Goal: Information Seeking & Learning: Learn about a topic

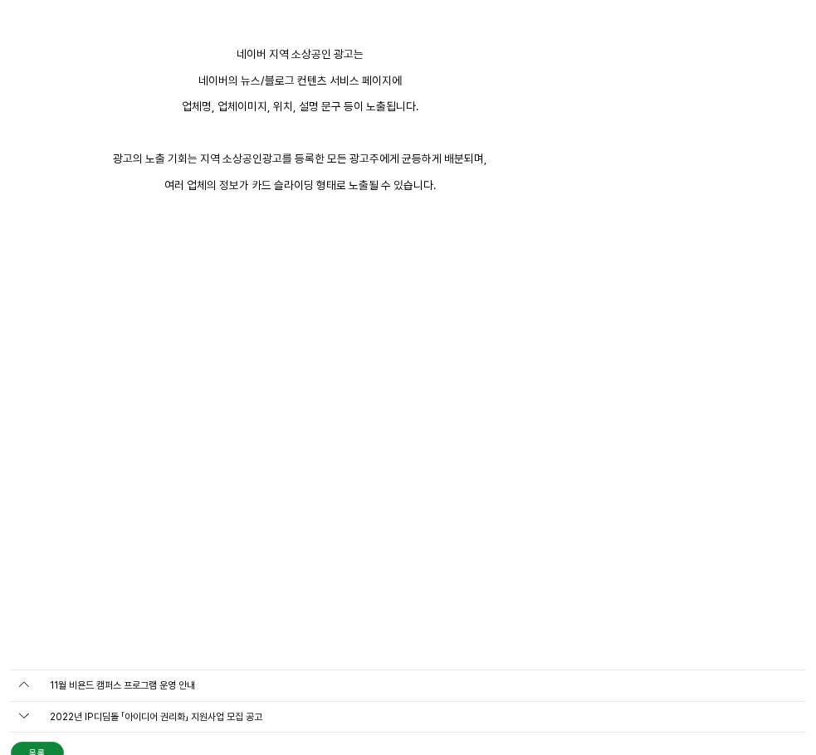
scroll to position [5728, 0]
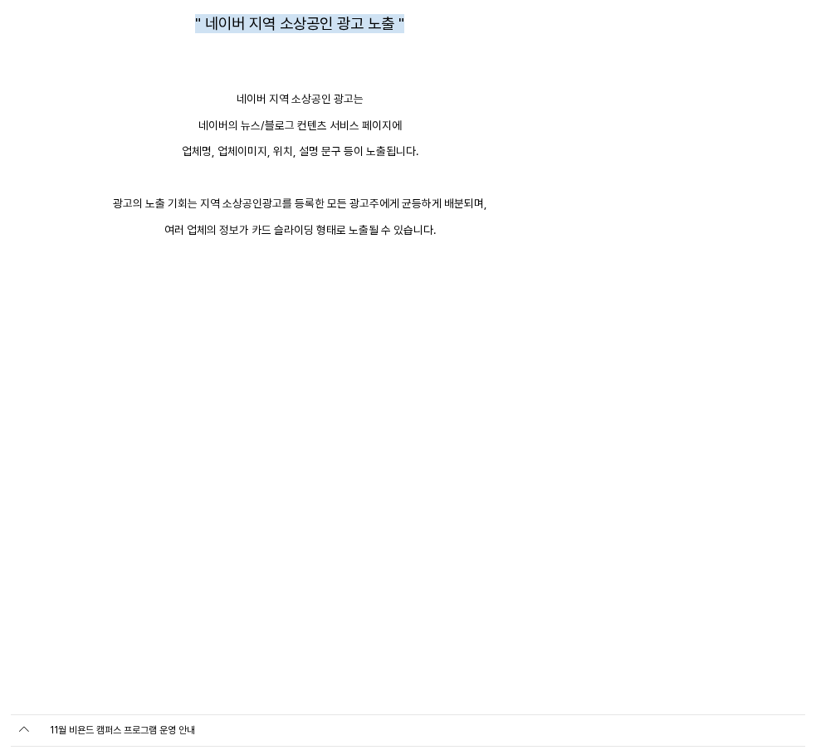
click at [0, 0] on link "BEYONDWORK" at bounding box center [0, 0] width 0 height 0
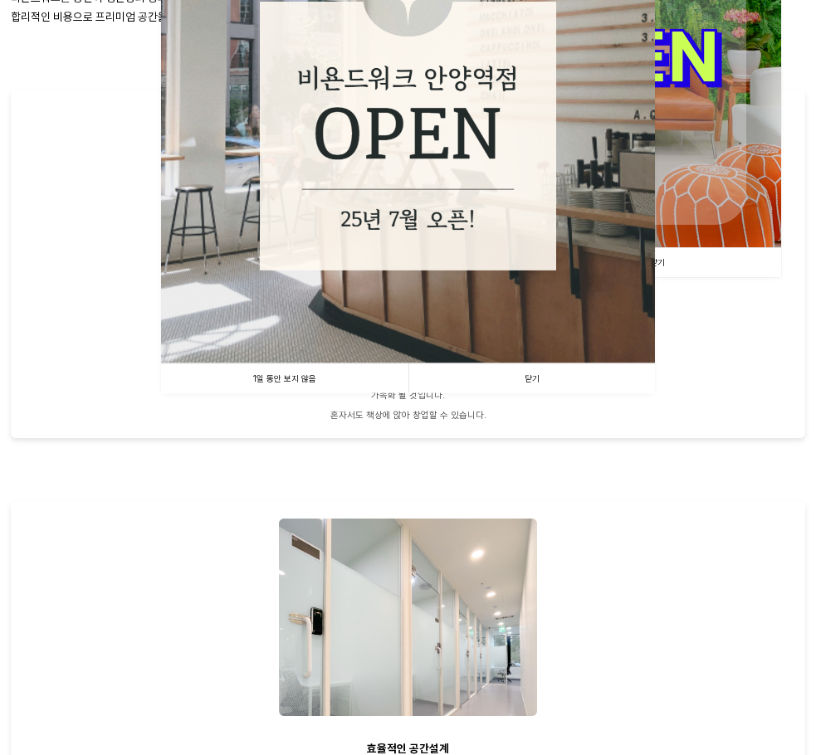
scroll to position [249, 0]
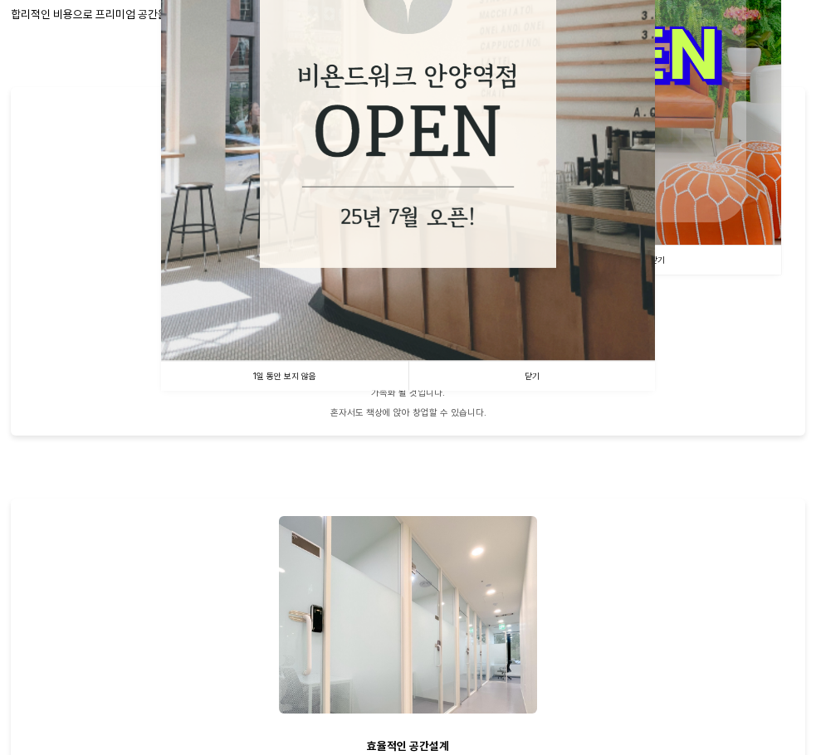
click at [563, 391] on link "닫기" at bounding box center [531, 376] width 247 height 29
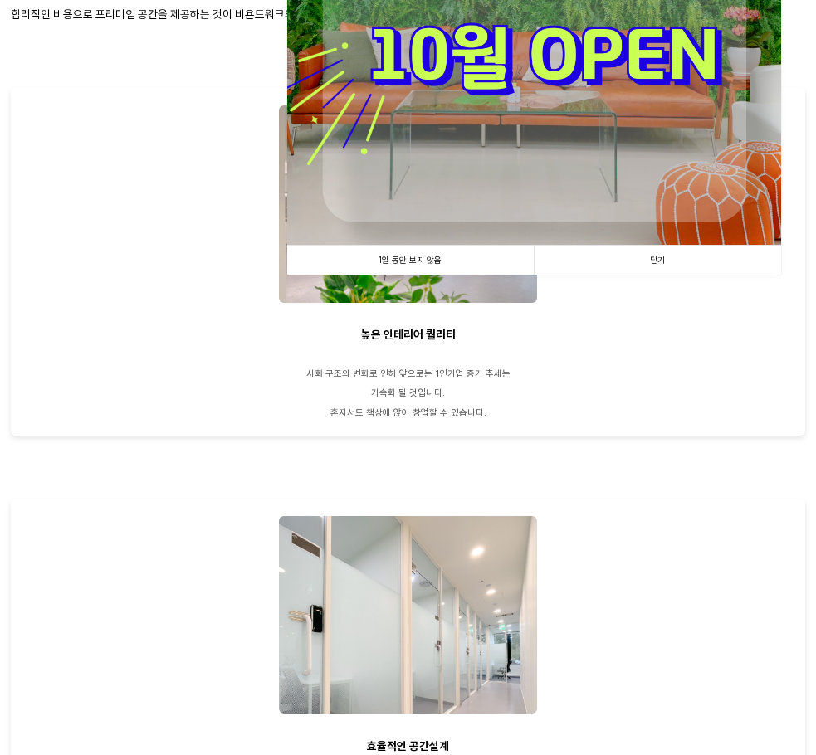
click at [662, 264] on link "닫기" at bounding box center [657, 260] width 247 height 29
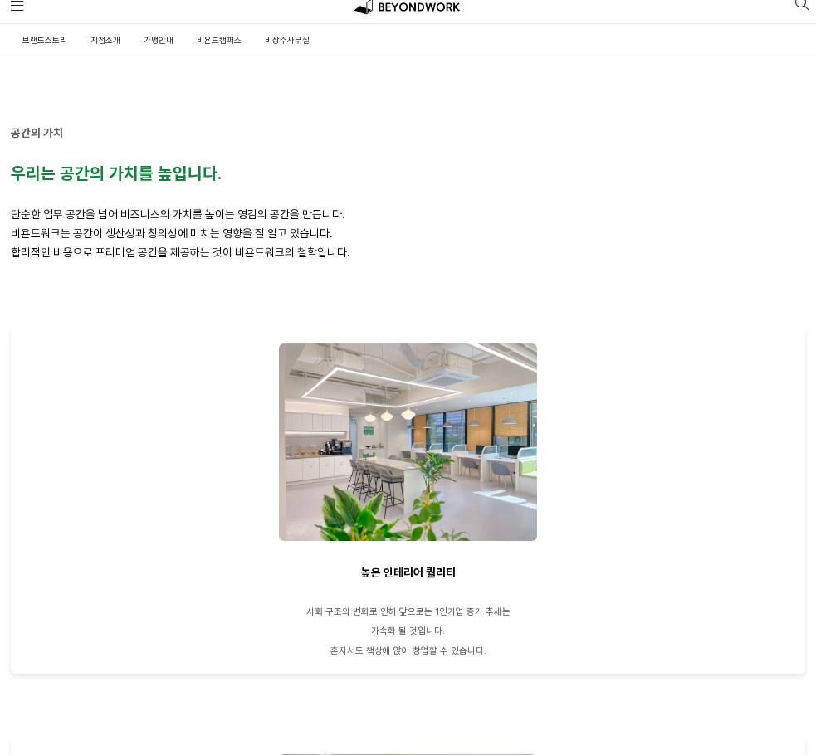
scroll to position [0, 0]
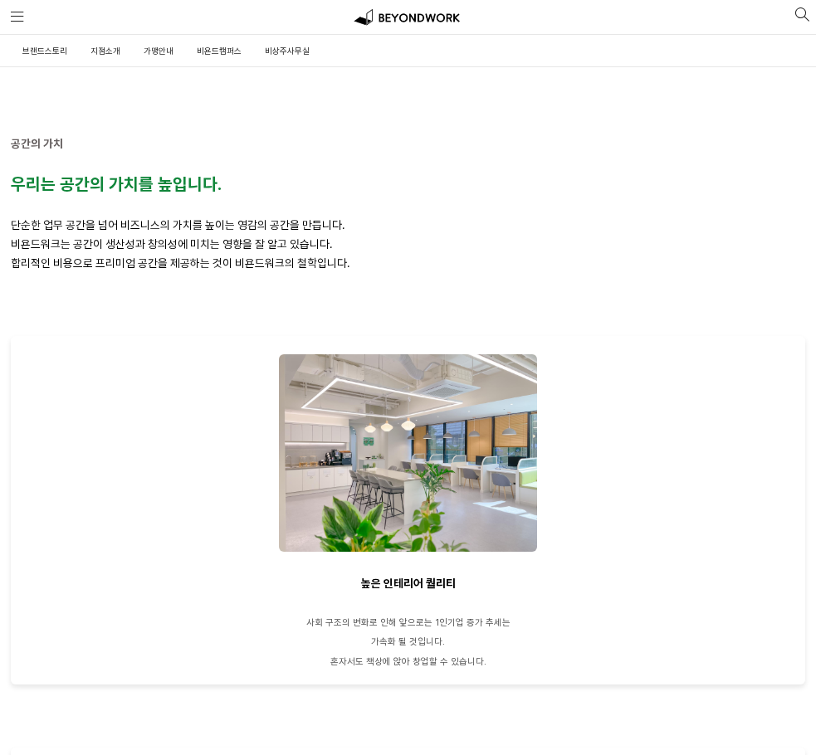
click at [0, 0] on link "비욘드캠퍼스" at bounding box center [0, 0] width 0 height 0
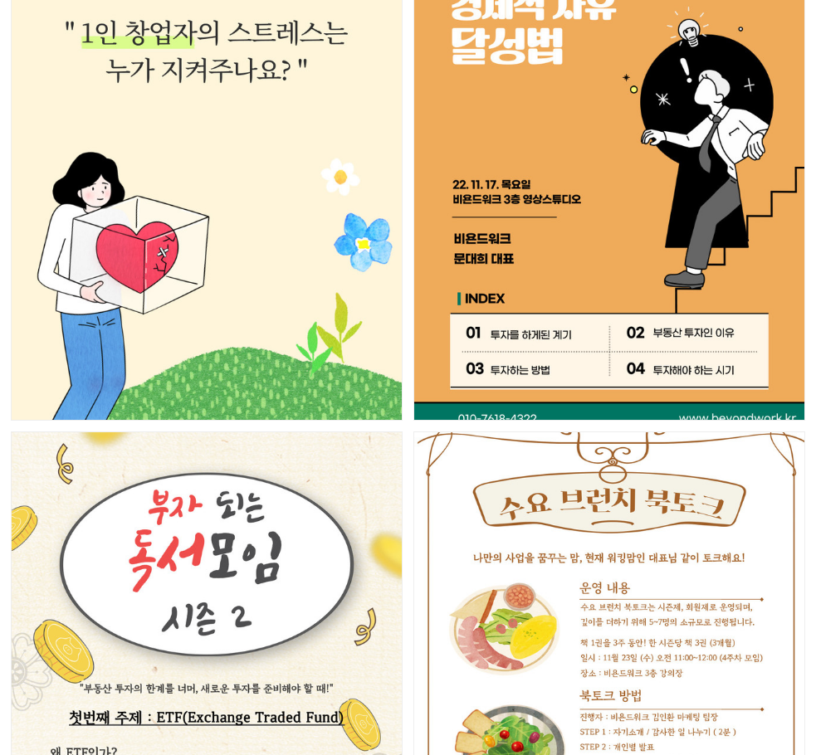
scroll to position [6144, 0]
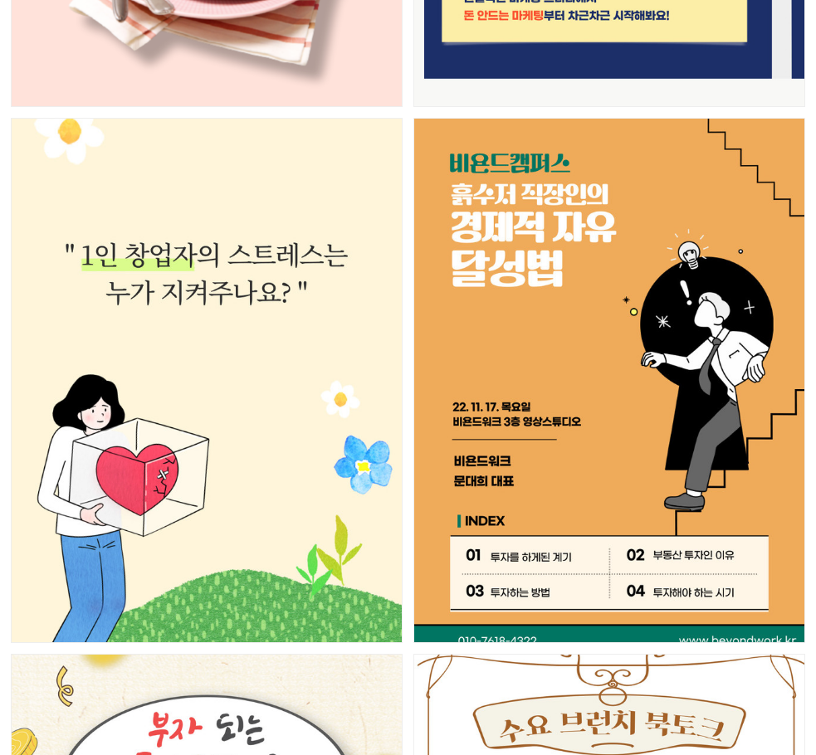
click at [0, 0] on span "가맹안내" at bounding box center [0, 0] width 0 height 0
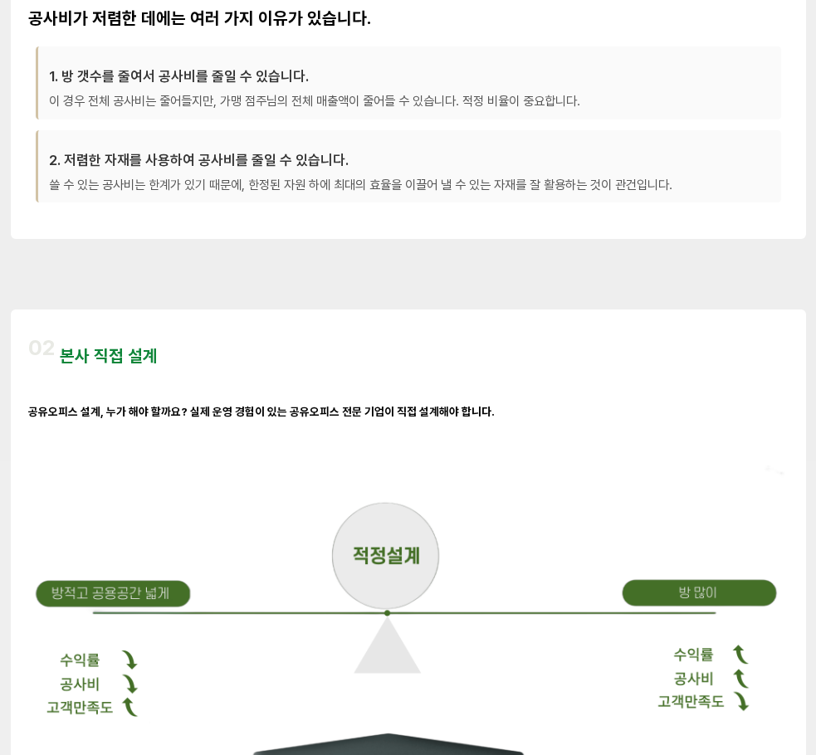
scroll to position [664, 0]
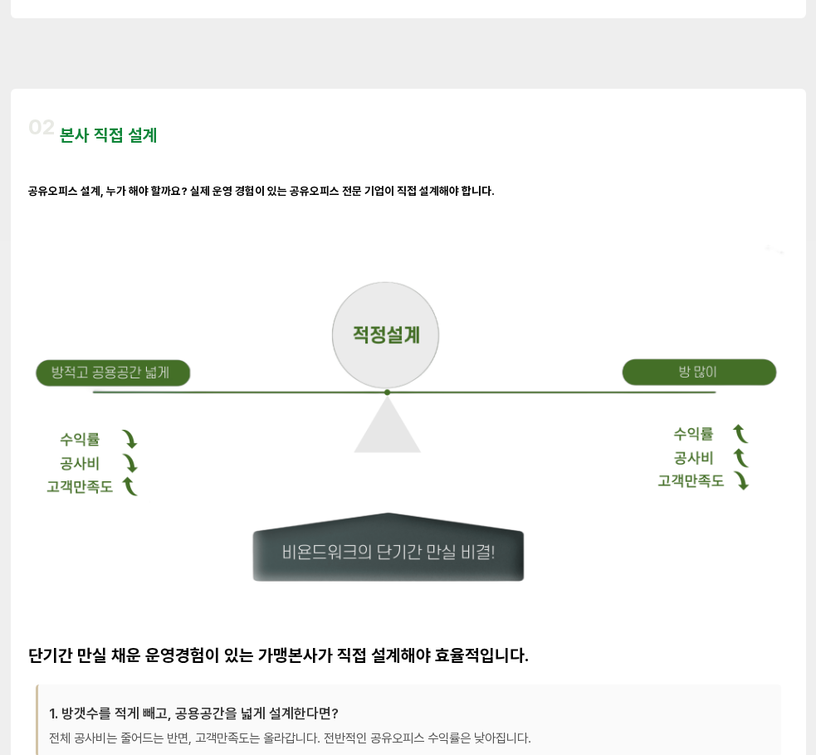
click at [0, 0] on span "지점소개" at bounding box center [0, 0] width 0 height 0
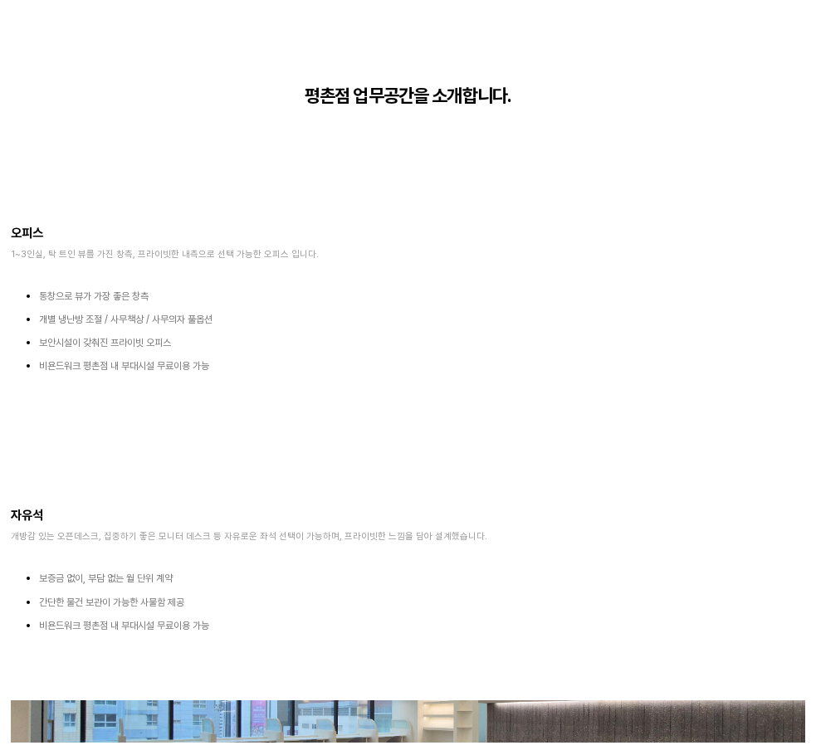
scroll to position [2076, 0]
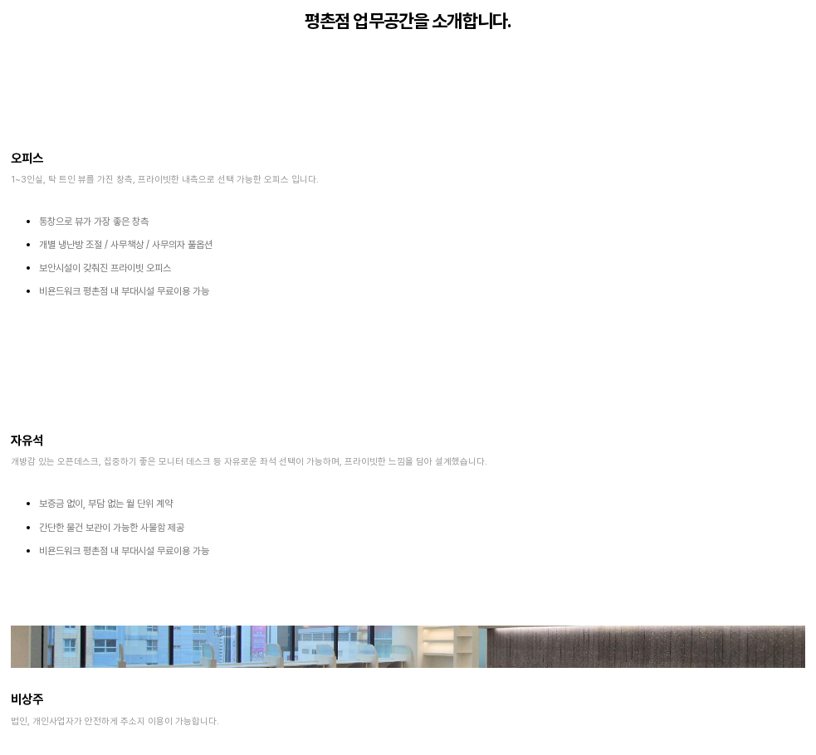
click at [0, 0] on span "비욘드캠퍼스" at bounding box center [0, 0] width 0 height 0
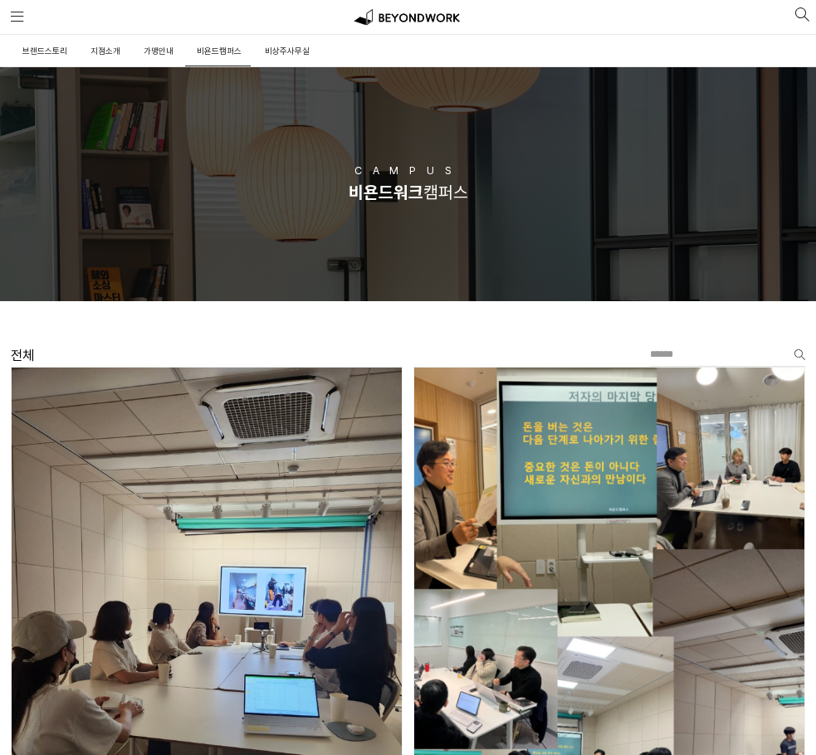
click at [509, 328] on div "비욘드캠퍼스란? 프로그램 전체 독서 마케팅 재테크 자기계발 비욘드소식" at bounding box center [408, 327] width 816 height 11
click at [0, 0] on link "비욘드소식" at bounding box center [0, 0] width 0 height 0
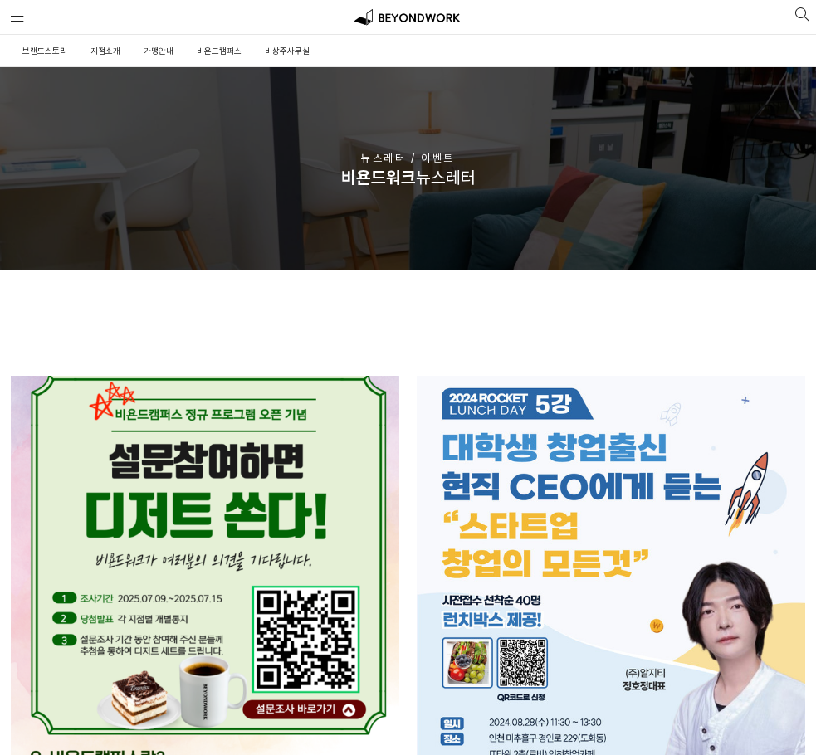
click at [0, 0] on link "뉴스레터" at bounding box center [0, 0] width 0 height 0
